Goal: Information Seeking & Learning: Learn about a topic

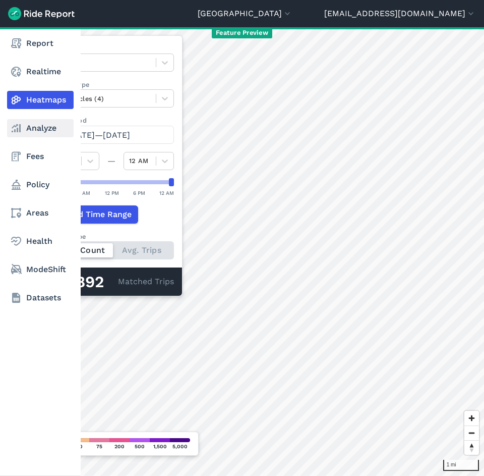
click at [24, 128] on link "Analyze" at bounding box center [40, 128] width 67 height 18
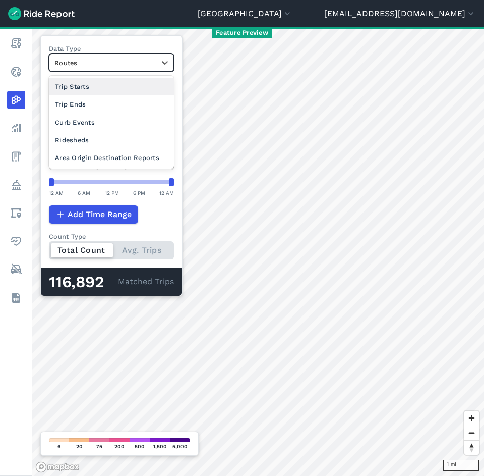
click at [106, 67] on div at bounding box center [102, 63] width 96 height 12
click at [90, 30] on div "Feature Preview" at bounding box center [242, 32] width 484 height 11
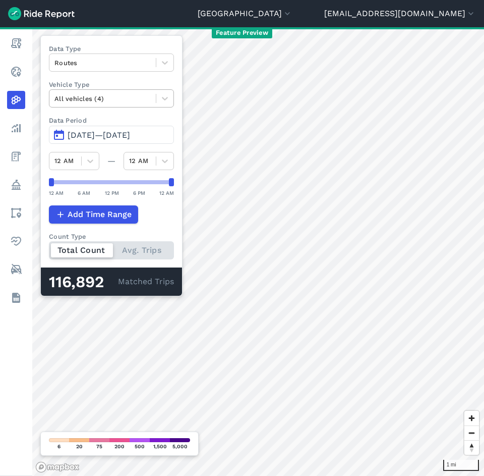
click at [102, 95] on div at bounding box center [102, 99] width 96 height 12
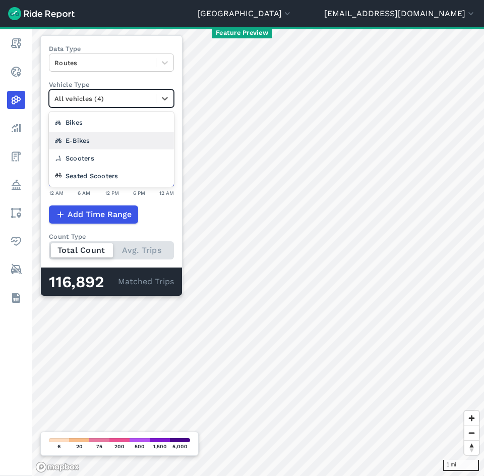
click at [100, 144] on div "E-Bikes" at bounding box center [111, 141] width 125 height 18
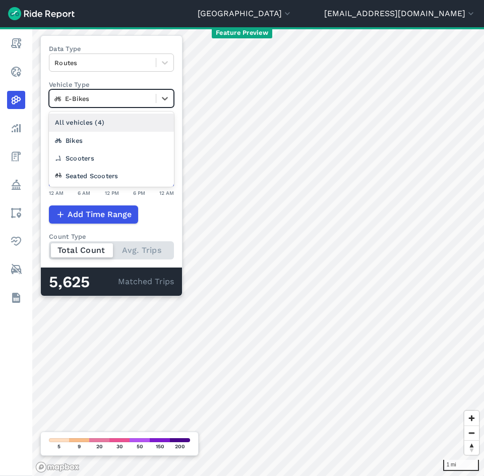
click at [121, 94] on div at bounding box center [102, 99] width 96 height 12
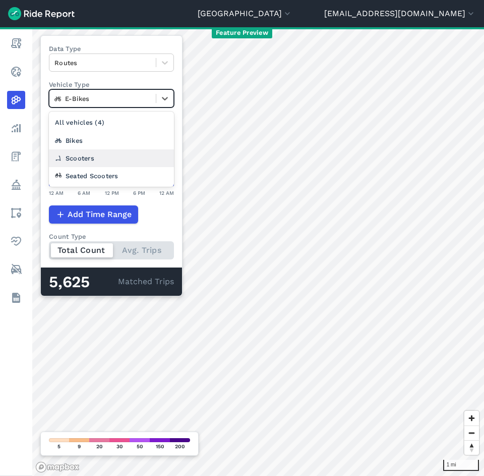
click at [127, 157] on div "Scooters" at bounding box center [111, 158] width 125 height 18
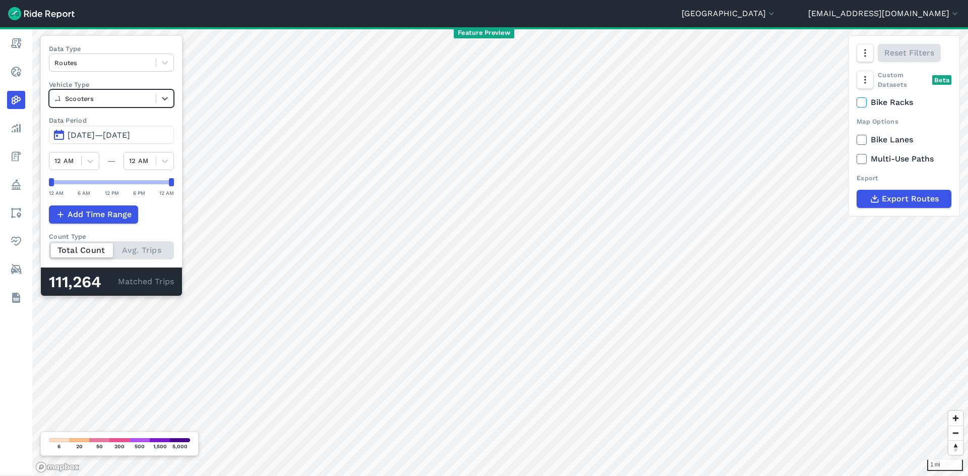
click at [106, 135] on span "[DATE]—[DATE]" at bounding box center [99, 135] width 63 height 10
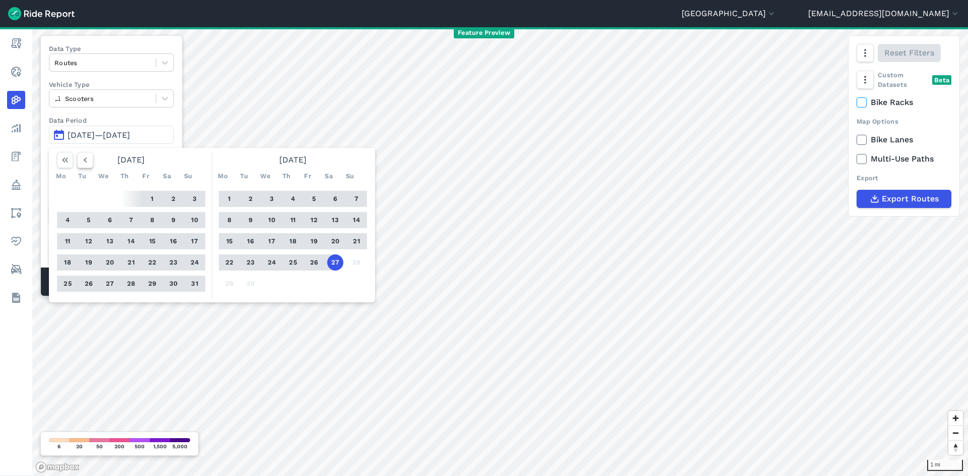
click at [92, 159] on button "button" at bounding box center [85, 160] width 16 height 16
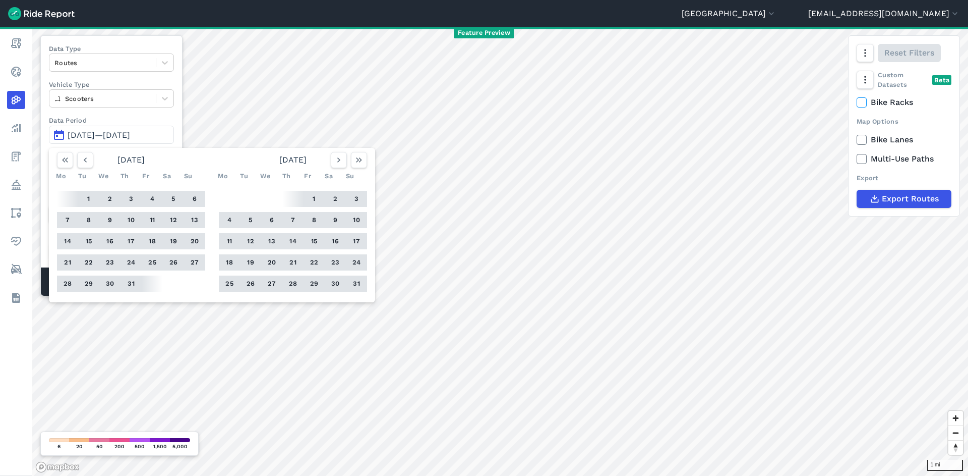
click at [191, 264] on button "27" at bounding box center [195, 262] width 16 height 16
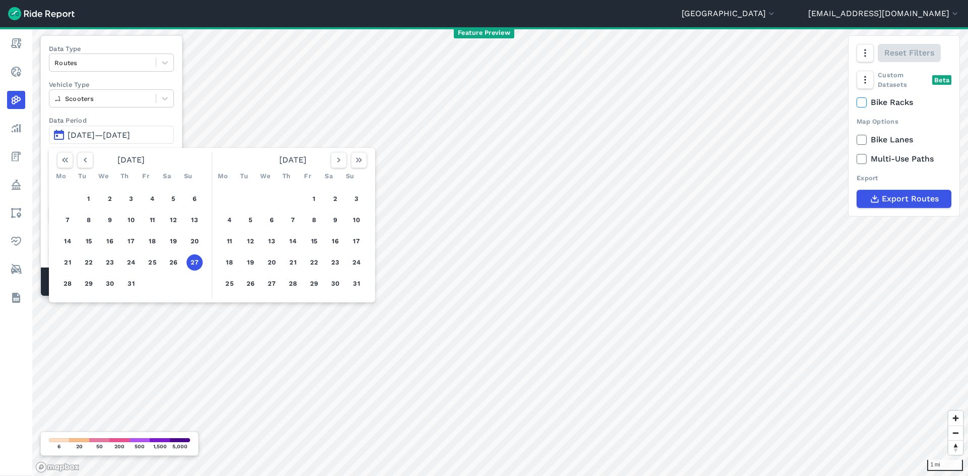
click at [191, 264] on button "27" at bounding box center [195, 262] width 16 height 16
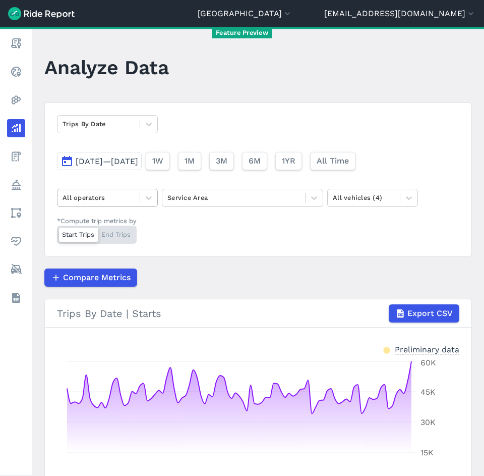
click at [103, 199] on div at bounding box center [99, 198] width 72 height 12
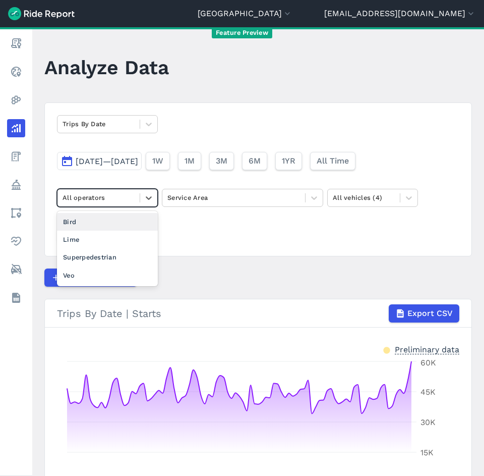
click at [104, 225] on div "Bird" at bounding box center [107, 222] width 101 height 18
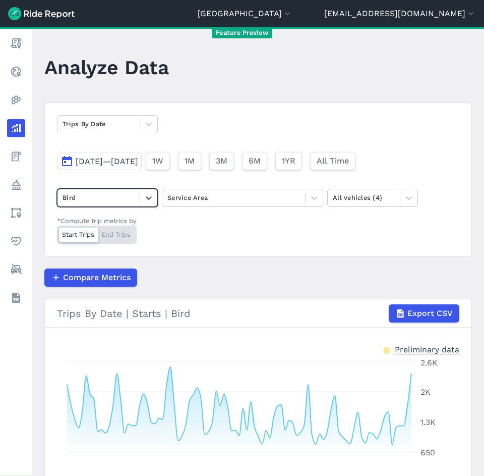
scroll to position [121, 0]
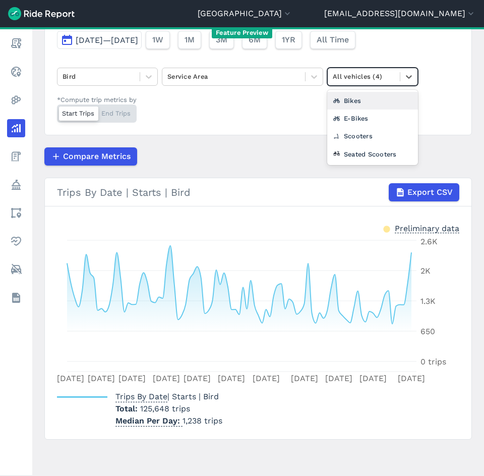
click at [371, 73] on div at bounding box center [364, 77] width 62 height 12
click at [374, 149] on div "Seated Scooters" at bounding box center [372, 154] width 91 height 18
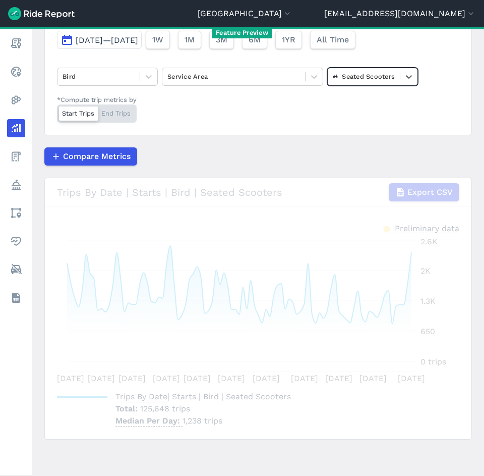
scroll to position [100, 0]
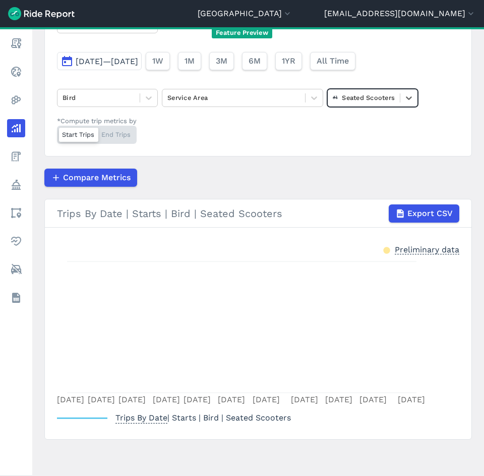
click at [373, 90] on div "Seated Scooters" at bounding box center [372, 98] width 91 height 18
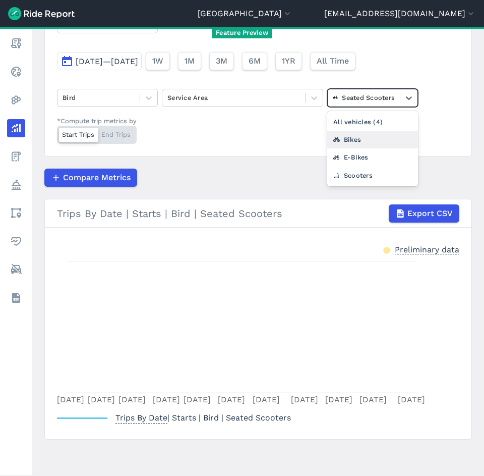
click at [369, 134] on div "Bikes" at bounding box center [372, 140] width 91 height 18
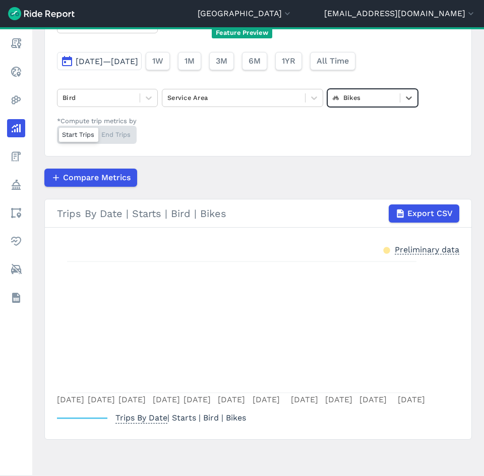
click at [370, 96] on div at bounding box center [364, 98] width 62 height 12
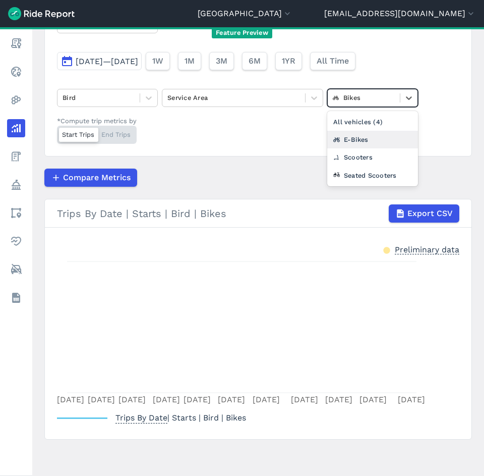
click at [373, 144] on div "E-Bikes" at bounding box center [372, 140] width 91 height 18
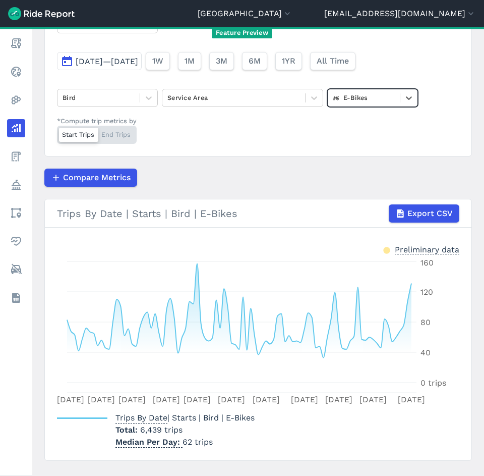
click at [158, 431] on span "6,439 trips" at bounding box center [161, 430] width 42 height 10
click at [218, 433] on p "Total 6,439 trips" at bounding box center [185, 430] width 139 height 12
click at [106, 92] on div at bounding box center [99, 98] width 72 height 12
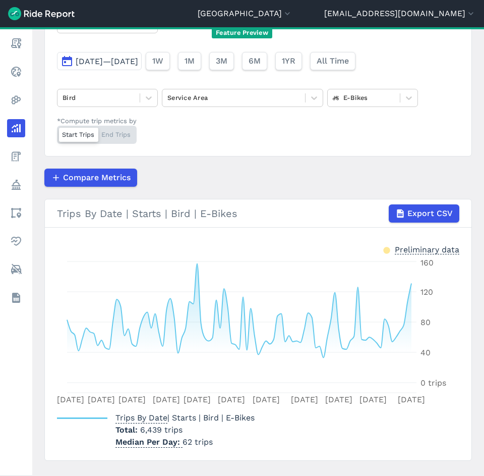
click at [117, 40] on div "Trips By Date Jun 29, 2025—Sep 27, 2025 1W 1M 3M 6M 1YR All Time Bird Service A…" at bounding box center [258, 80] width 428 height 154
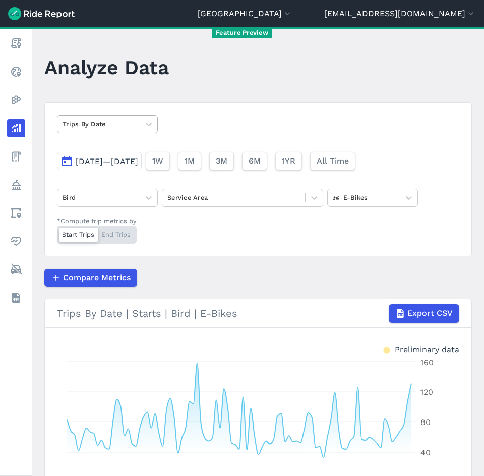
click at [108, 123] on div at bounding box center [99, 124] width 72 height 12
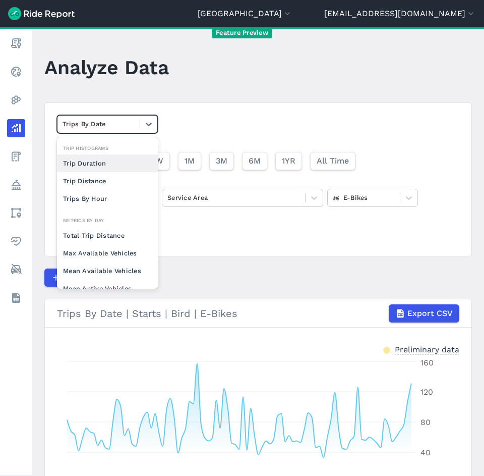
click at [203, 116] on div "option Trip Duration focused, 0 of 2. 10 results available. Use Up and Down to …" at bounding box center [258, 179] width 428 height 154
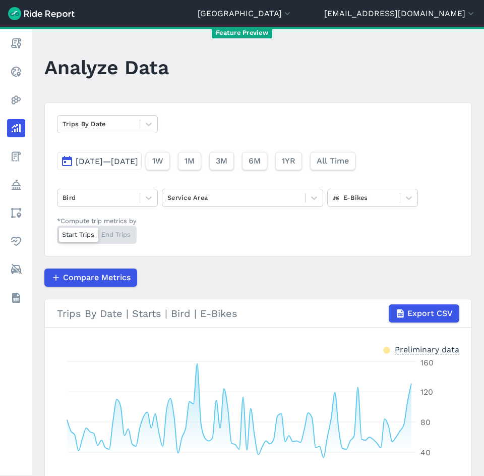
click at [361, 209] on div "Trips By Date Jun 29, 2025—Sep 27, 2025 1W 1M 3M 6M 1YR All Time Bird Service A…" at bounding box center [258, 179] width 428 height 154
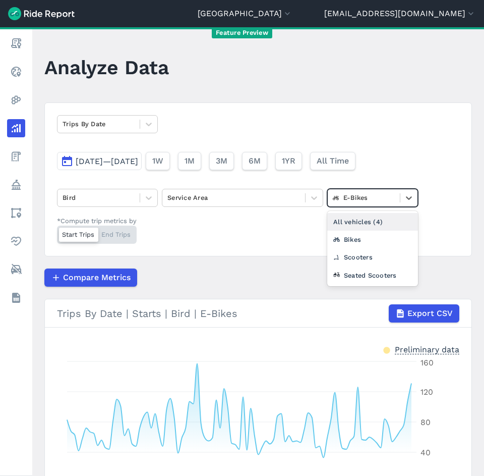
click at [361, 205] on div "E-Bikes" at bounding box center [364, 198] width 72 height 16
click at [361, 257] on div "Scooters" at bounding box center [372, 257] width 91 height 18
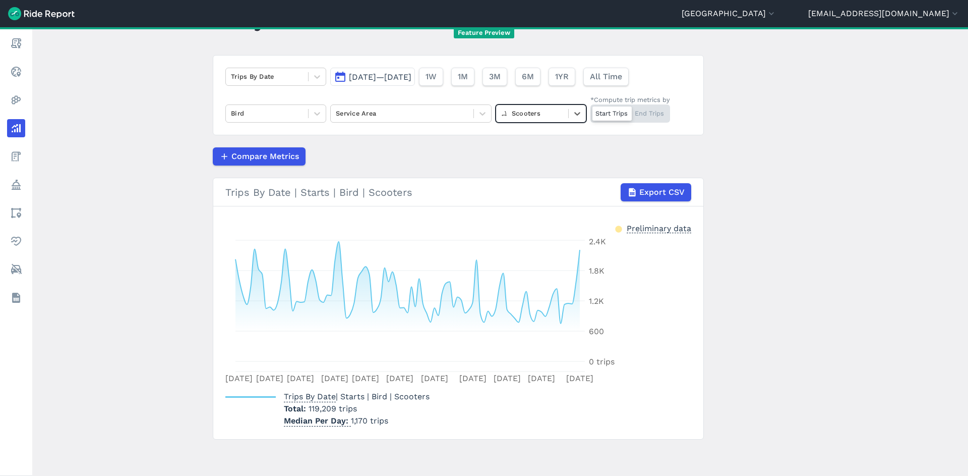
scroll to position [47, 0]
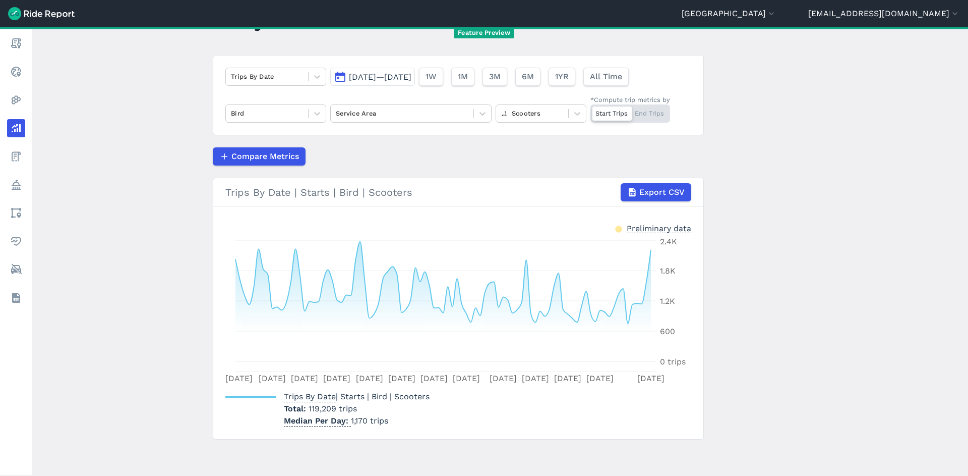
click at [391, 78] on span "[DATE]—[DATE]" at bounding box center [380, 77] width 63 height 10
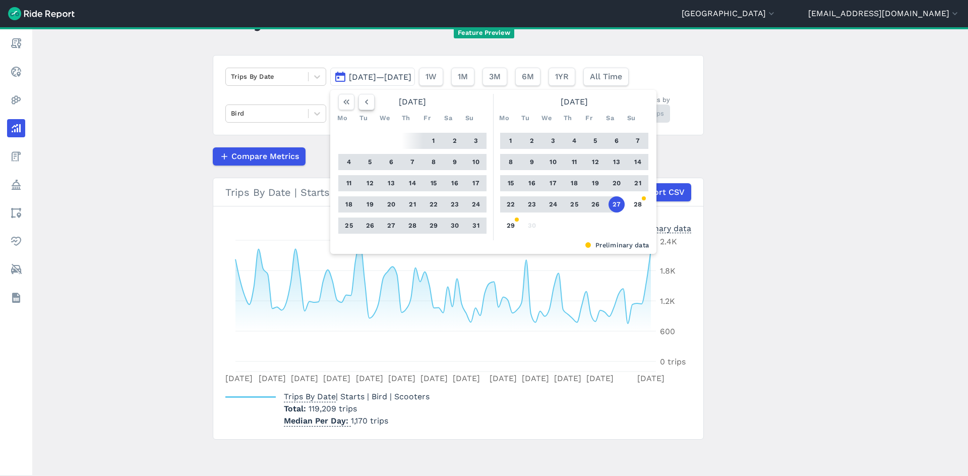
click at [366, 98] on icon "button" at bounding box center [367, 102] width 10 height 10
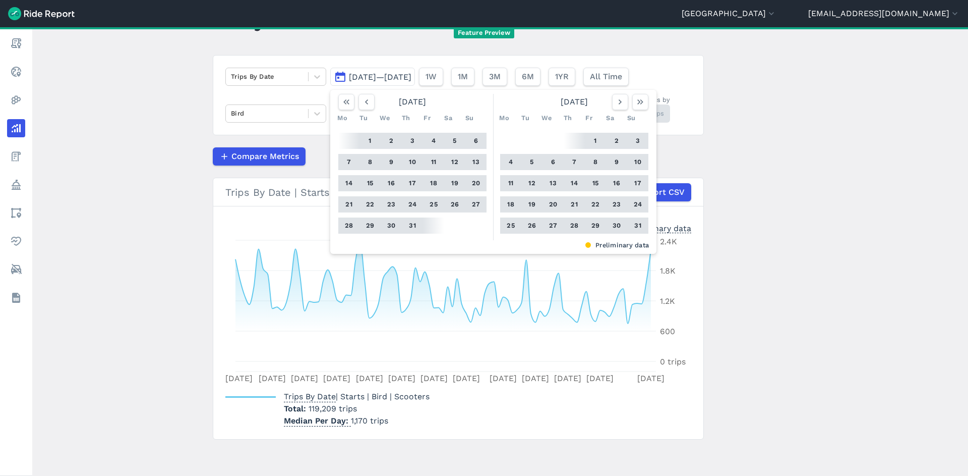
click at [471, 202] on button "27" at bounding box center [476, 204] width 16 height 16
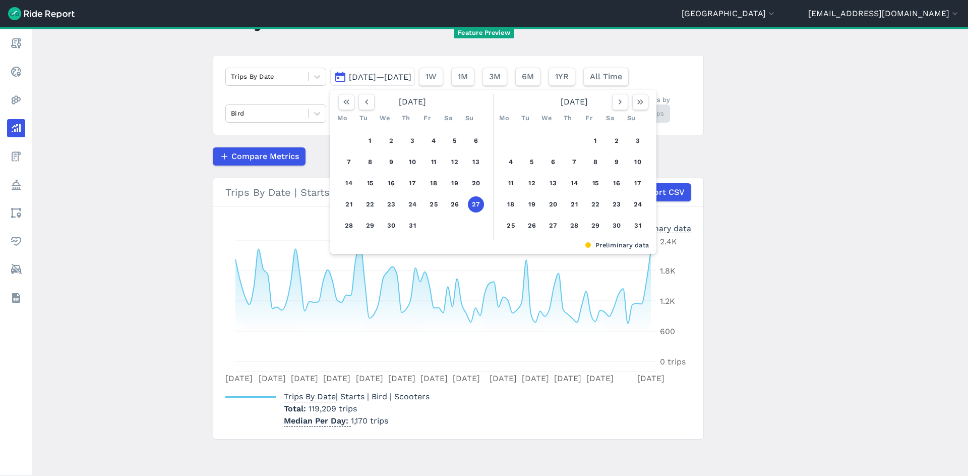
click at [471, 202] on button "27" at bounding box center [476, 204] width 16 height 16
